Goal: Information Seeking & Learning: Find specific fact

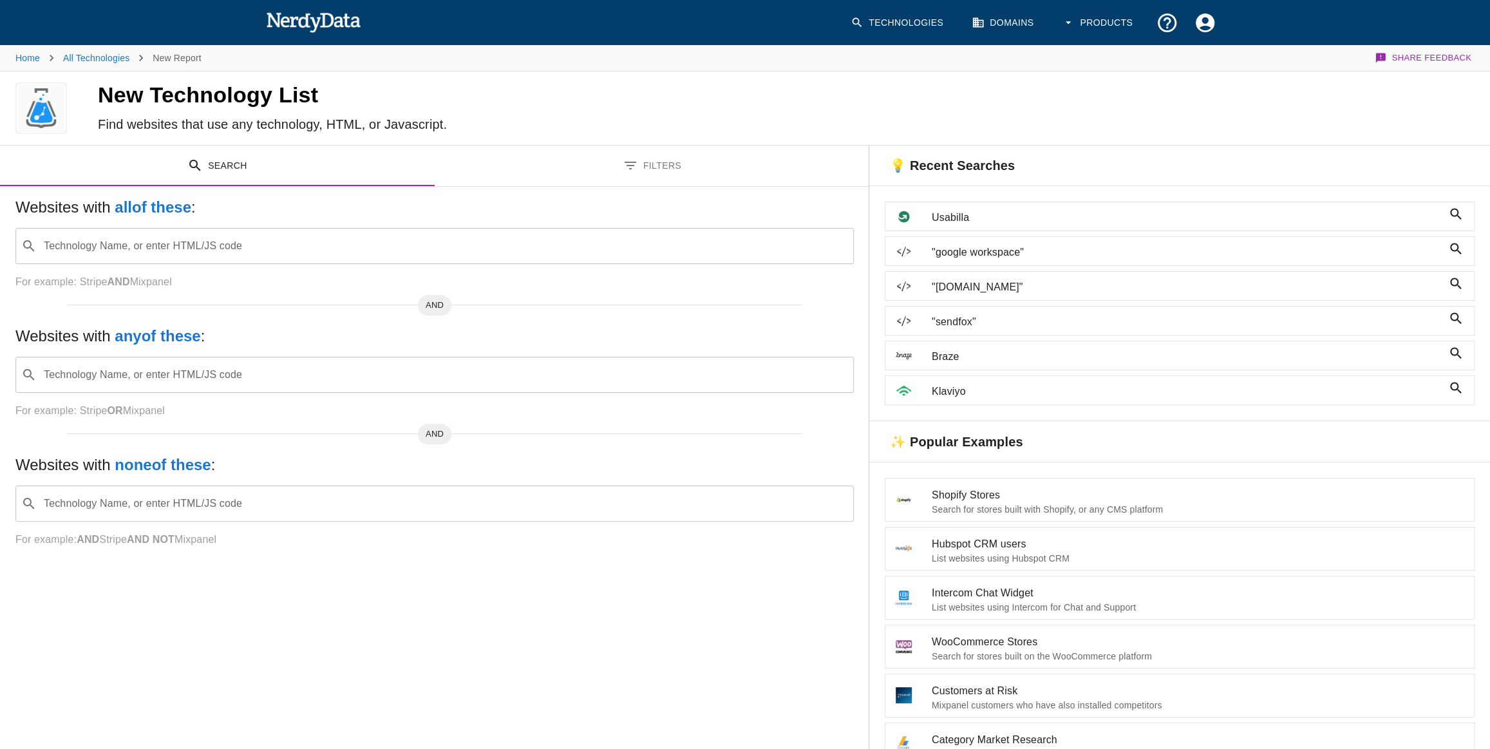
click at [241, 245] on input "Technology Name, or enter HTML/JS code" at bounding box center [445, 246] width 806 height 24
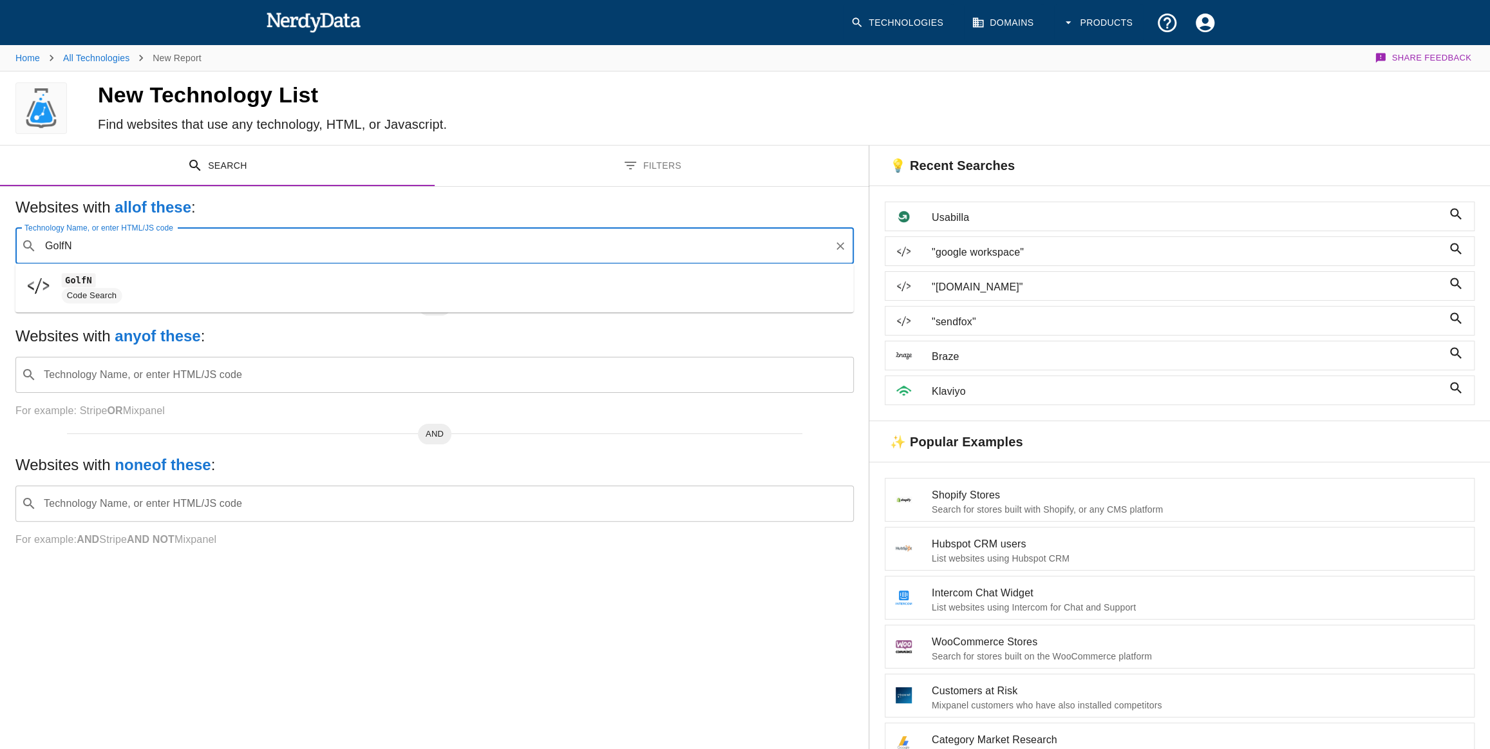
click at [242, 267] on ul "GolfN Code Search" at bounding box center [434, 287] width 838 height 49
click at [240, 279] on span "GolfN" at bounding box center [453, 279] width 782 height 15
type input "GolfN"
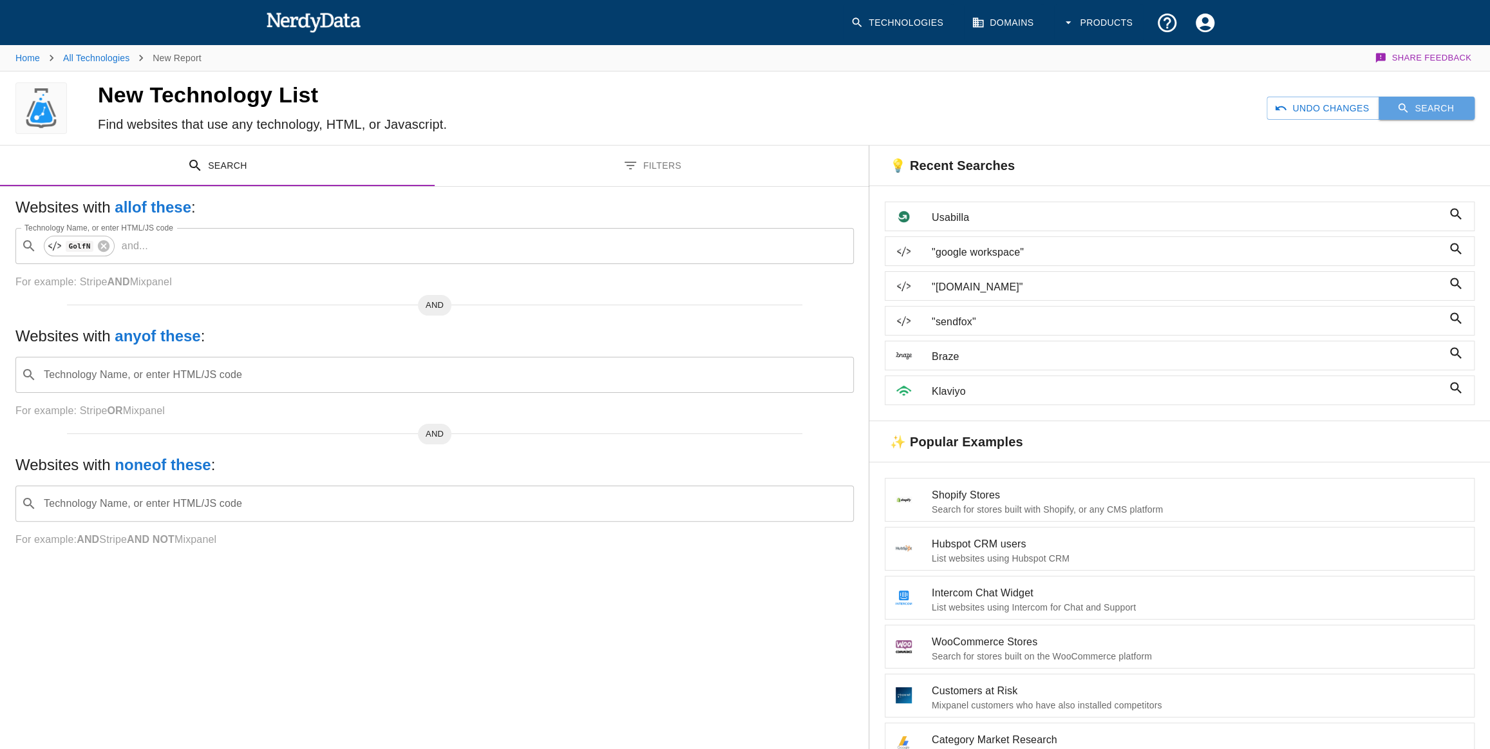
click at [1404, 110] on icon "button" at bounding box center [1403, 108] width 13 height 13
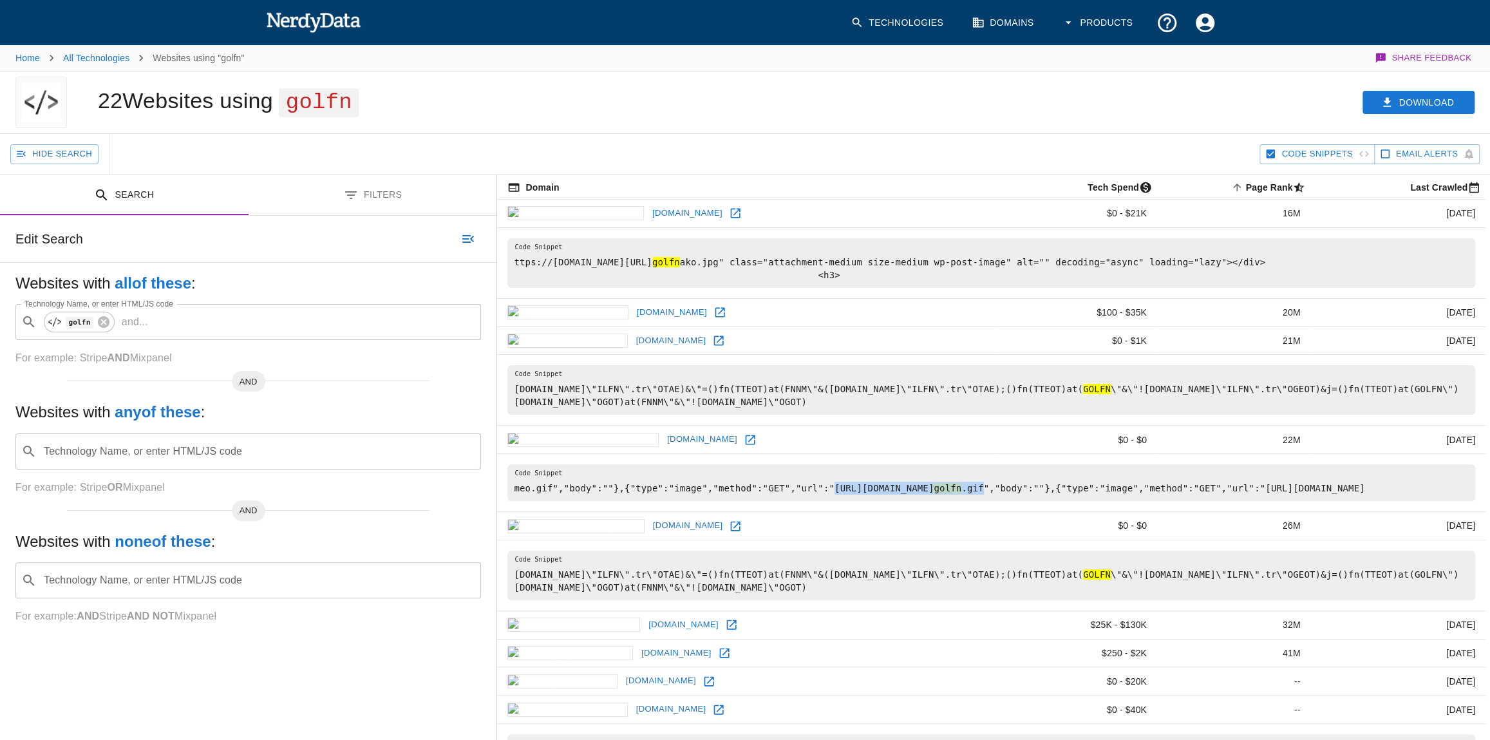
drag, startPoint x: 807, startPoint y: 473, endPoint x: 1013, endPoint y: 474, distance: 206.7
click at [1013, 474] on pre "meo.gif","body":""},{"type":"image","method":"GET","url":"[URL][DOMAIN_NAME] go…" at bounding box center [991, 482] width 968 height 37
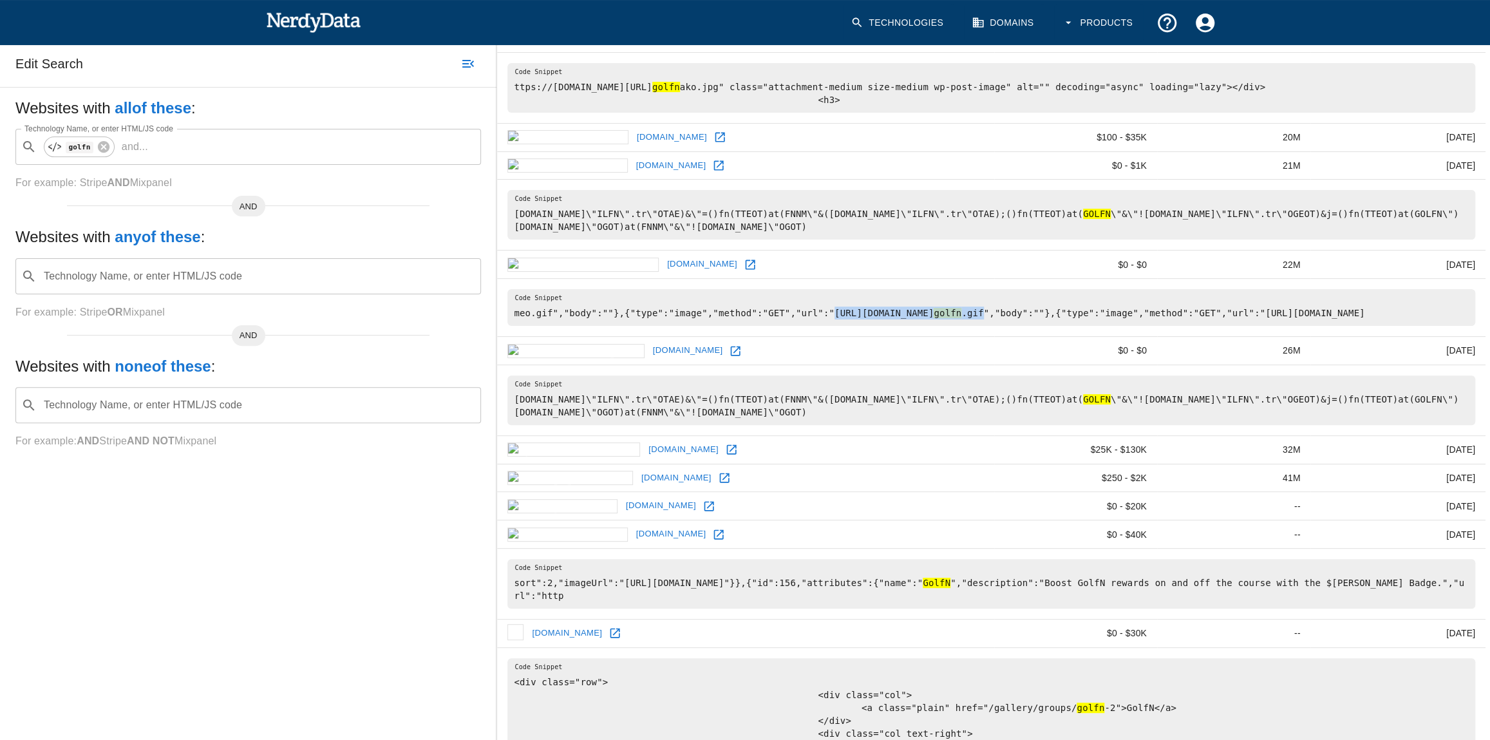
scroll to position [410, 0]
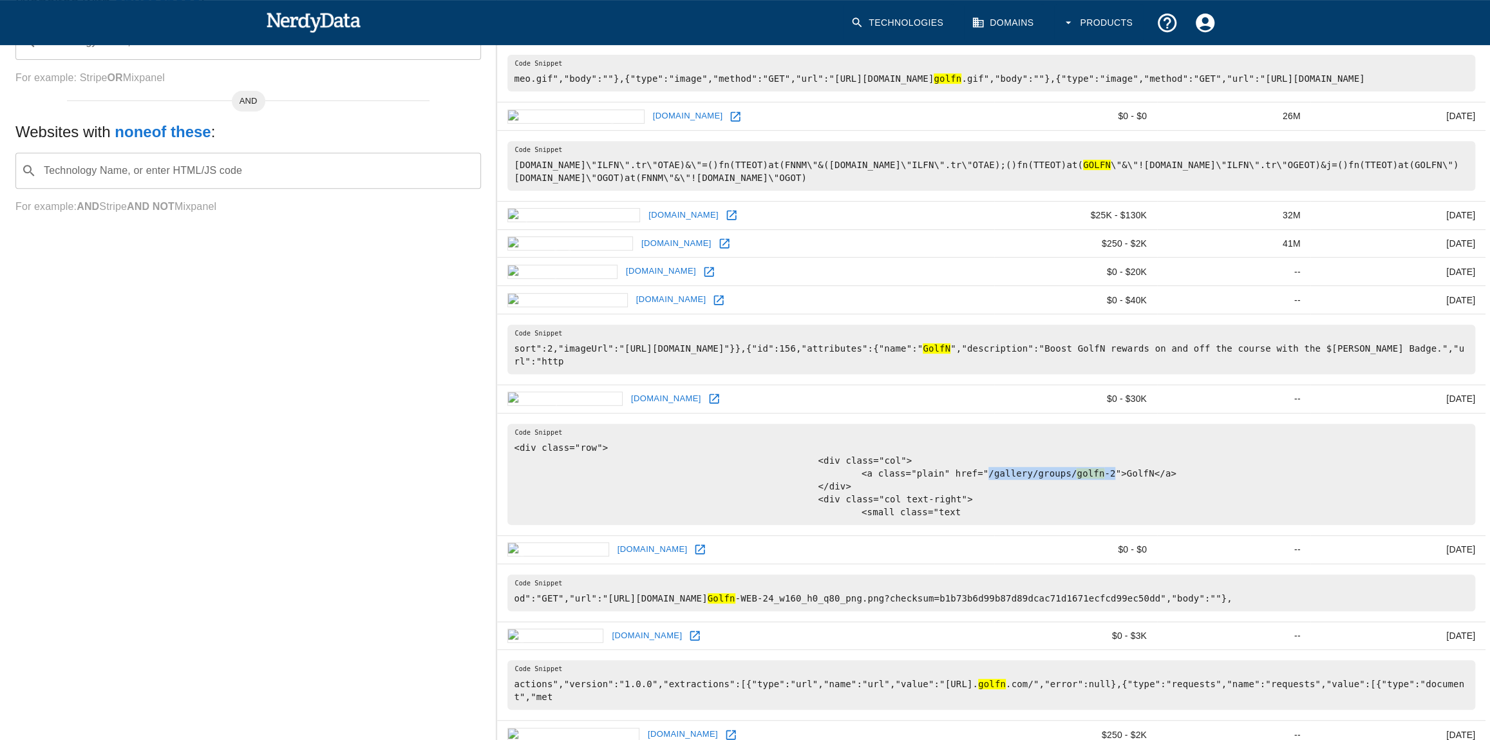
drag, startPoint x: 947, startPoint y: 431, endPoint x: 1064, endPoint y: 433, distance: 116.6
click at [1064, 433] on pre "<div class="row"> <div class="col"> <a class="plain" href="/gallery/groups/ gol…" at bounding box center [991, 474] width 968 height 101
copy pre "/gallery/groups/ golfn -2"
click at [708, 392] on icon at bounding box center [714, 398] width 13 height 13
